Goal: Register for event/course

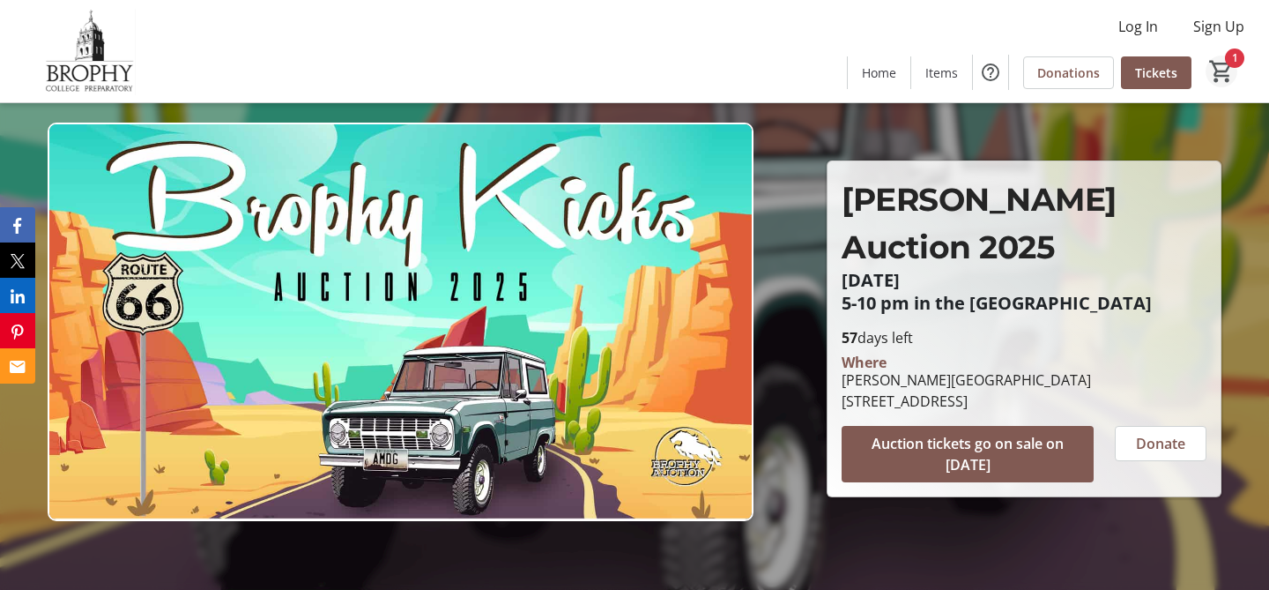
click at [1232, 63] on mat-icon "1" at bounding box center [1221, 71] width 26 height 26
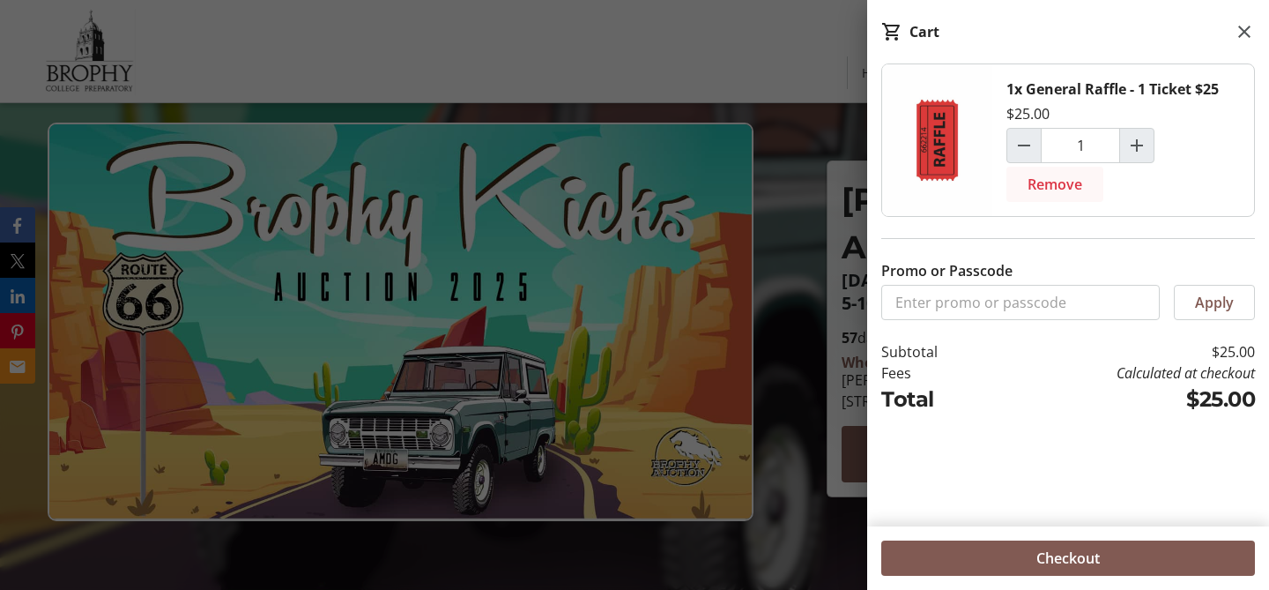
click at [1068, 184] on span "Remove" at bounding box center [1055, 184] width 55 height 21
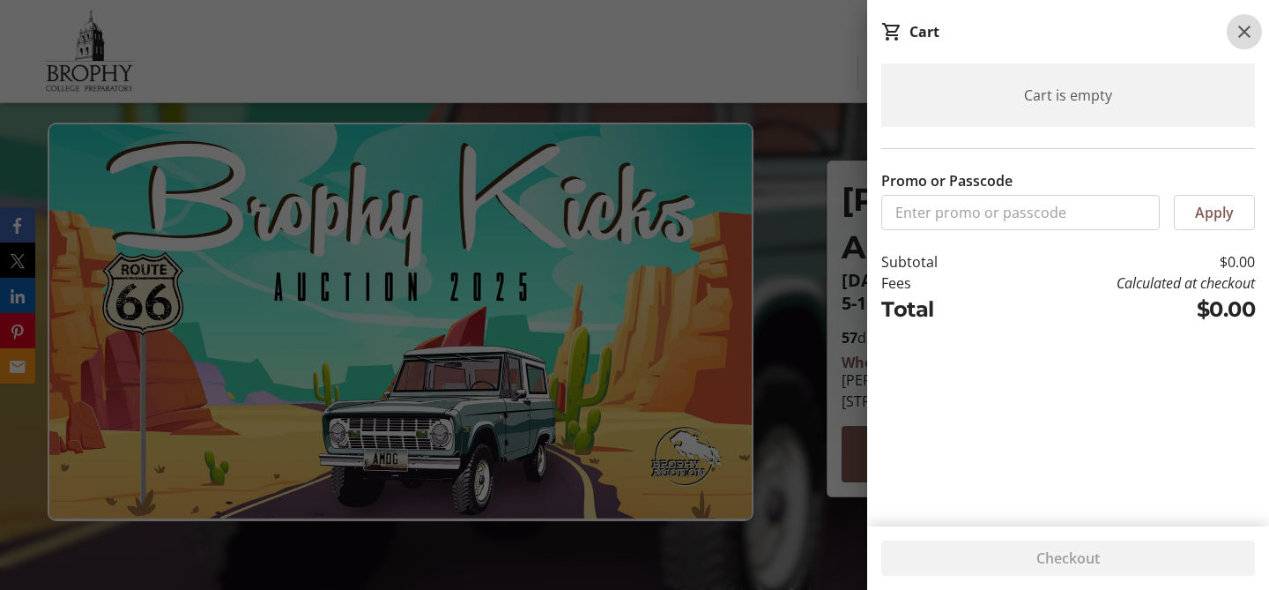
click at [1240, 33] on mat-icon at bounding box center [1244, 31] width 21 height 21
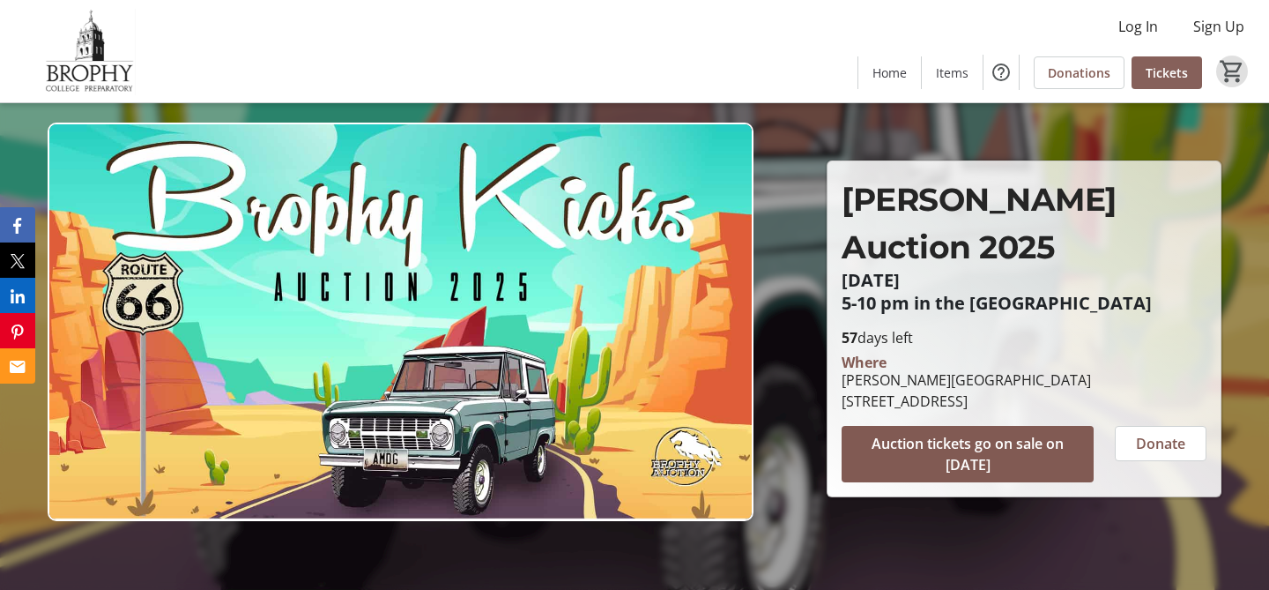
click at [1170, 68] on span "Tickets" at bounding box center [1167, 72] width 42 height 19
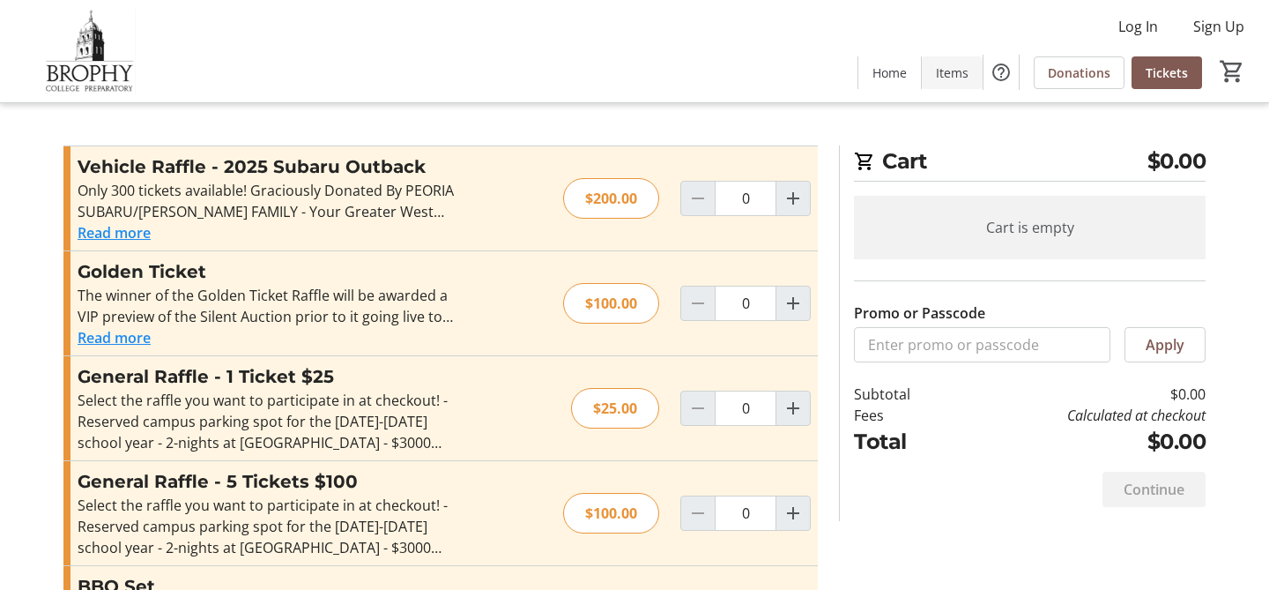
click at [956, 71] on span "Items" at bounding box center [952, 72] width 33 height 19
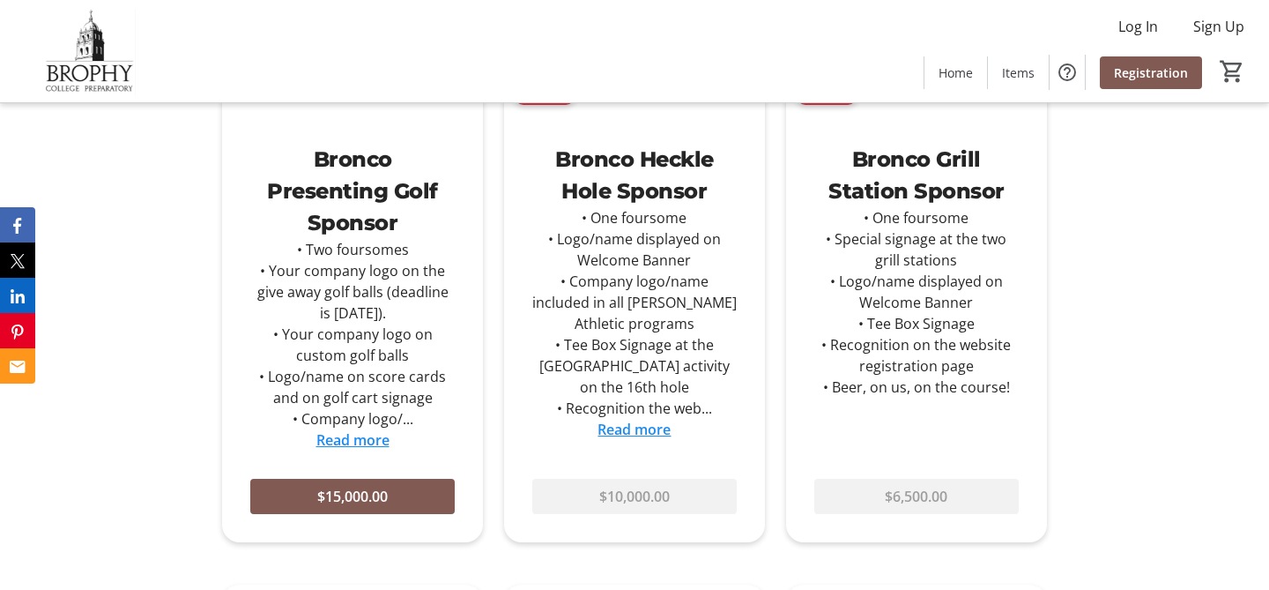
scroll to position [1361, 0]
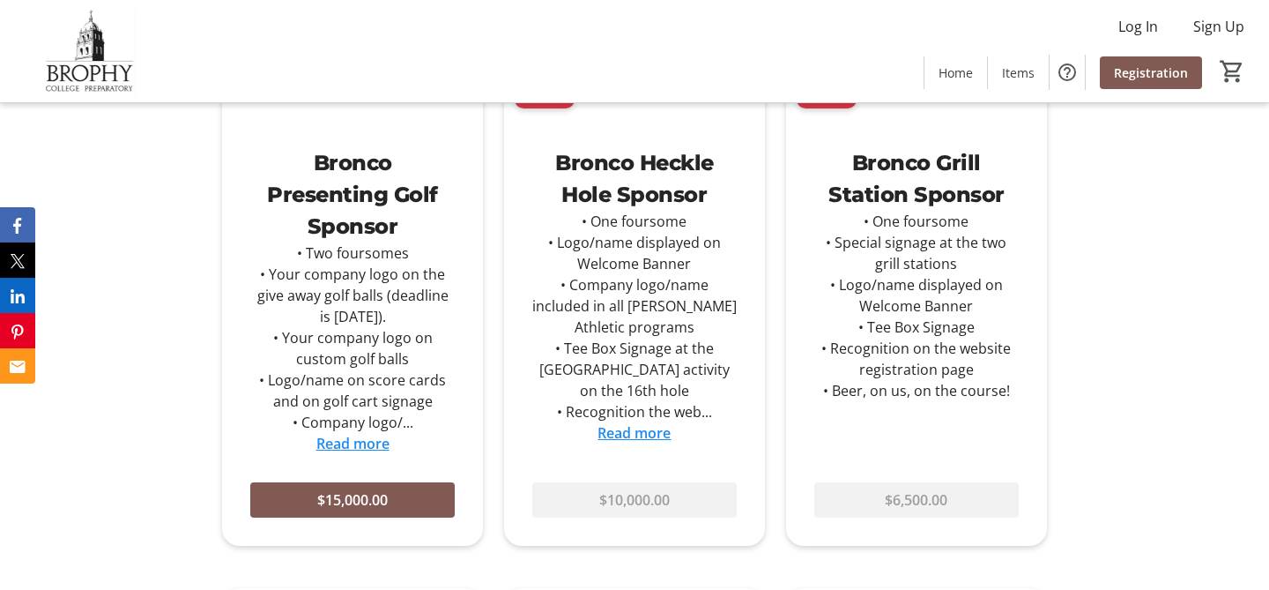
click at [652, 423] on link "Read more" at bounding box center [634, 432] width 73 height 19
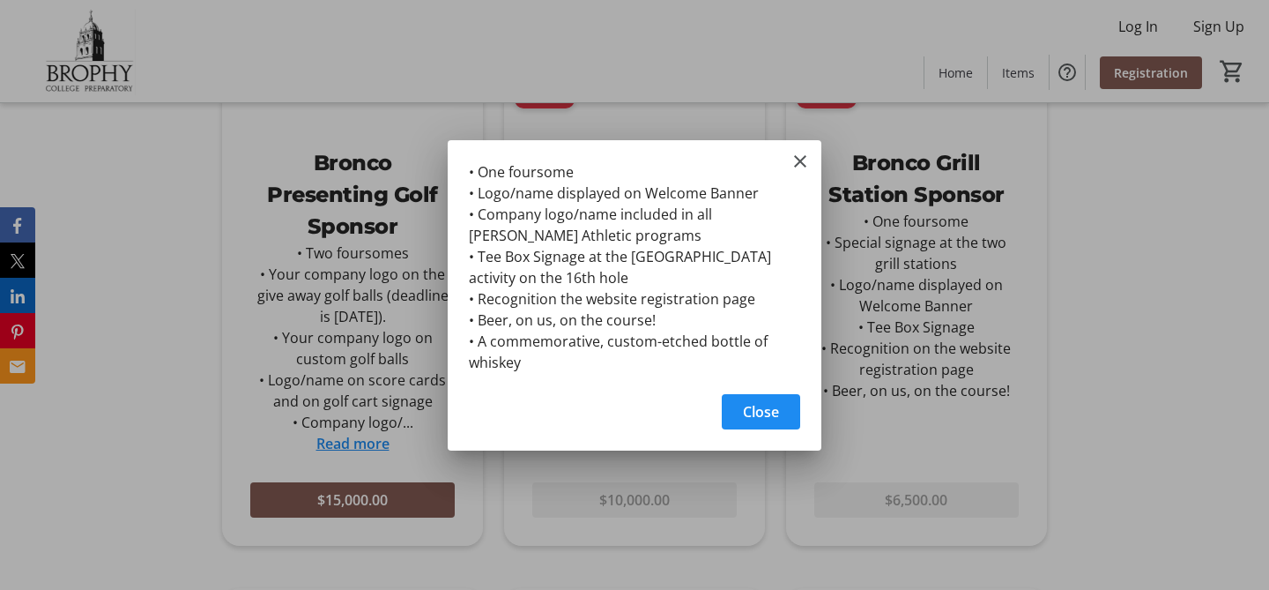
scroll to position [0, 0]
click at [800, 158] on mat-icon "Close" at bounding box center [800, 161] width 21 height 21
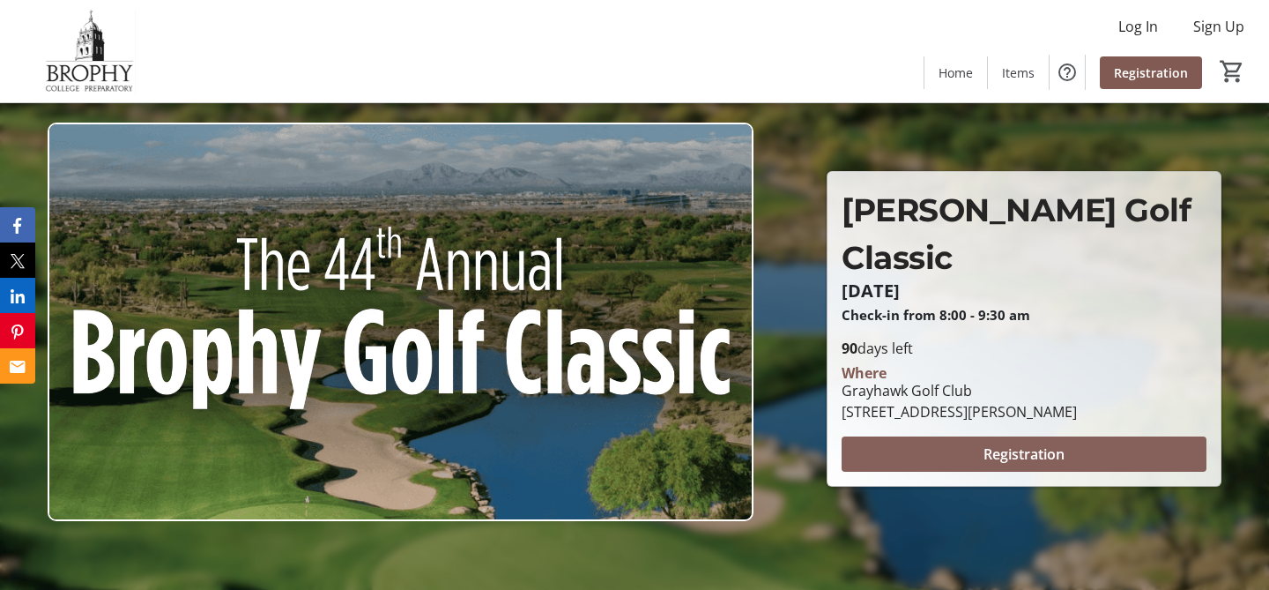
click at [974, 440] on span at bounding box center [1024, 454] width 365 height 42
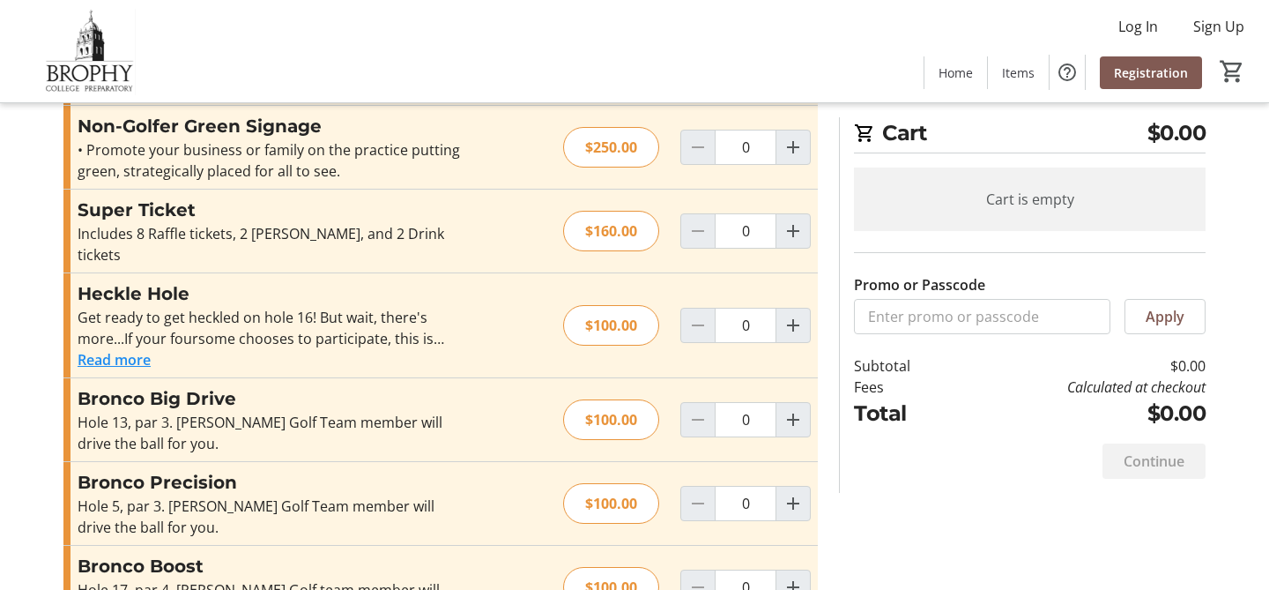
scroll to position [766, 0]
click at [138, 348] on button "Read more" at bounding box center [114, 358] width 73 height 21
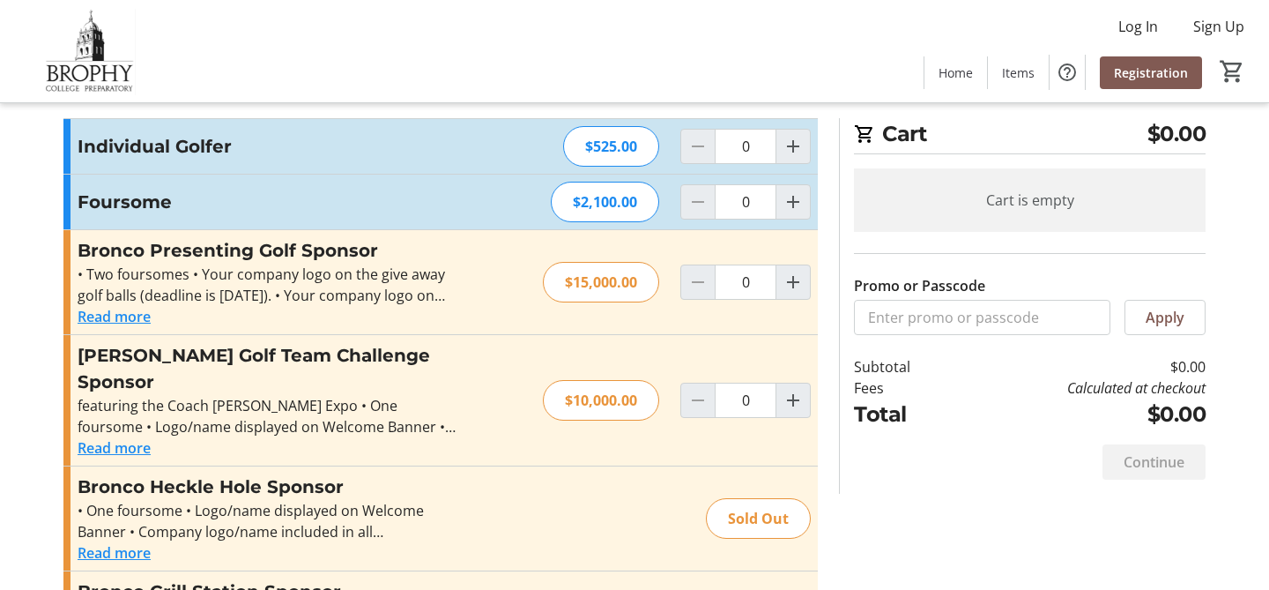
scroll to position [0, 0]
